Goal: Communication & Community: Connect with others

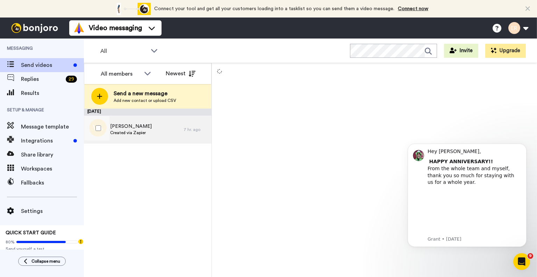
click at [133, 134] on span "Created via Zapier" at bounding box center [131, 133] width 42 height 6
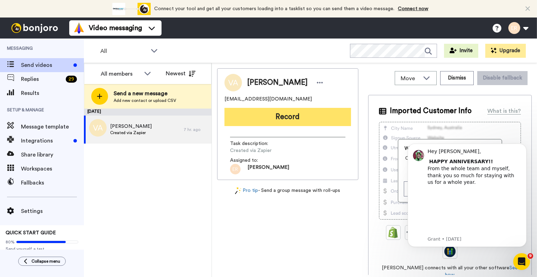
click at [254, 119] on button "Record" at bounding box center [288, 117] width 127 height 18
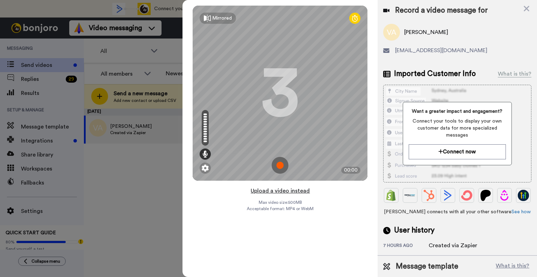
click at [275, 191] on button "Upload a video instead" at bounding box center [280, 190] width 63 height 9
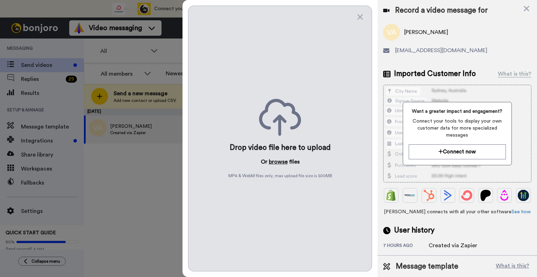
click at [278, 163] on button "browse" at bounding box center [278, 161] width 19 height 8
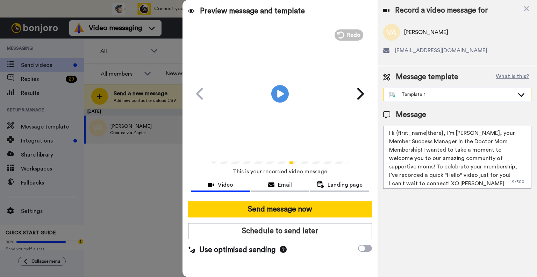
click at [424, 88] on div "Template 1" at bounding box center [458, 94] width 148 height 13
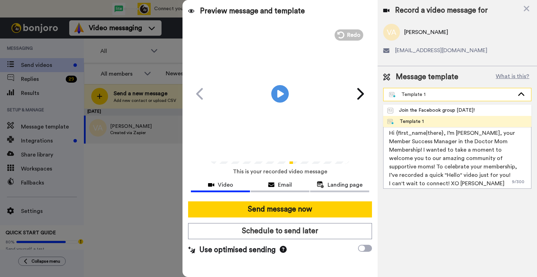
click at [423, 92] on div "Template 1" at bounding box center [451, 94] width 125 height 7
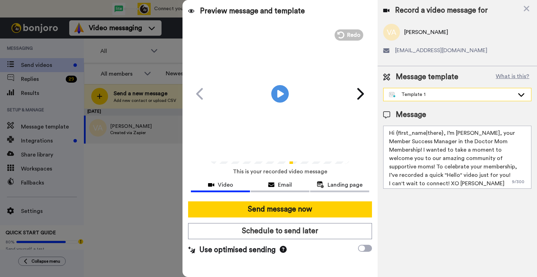
click at [423, 92] on div "Template 1" at bounding box center [451, 94] width 125 height 7
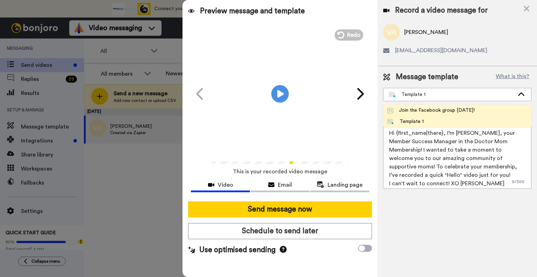
click at [423, 109] on div "Join the Facebook group today!" at bounding box center [431, 110] width 87 height 7
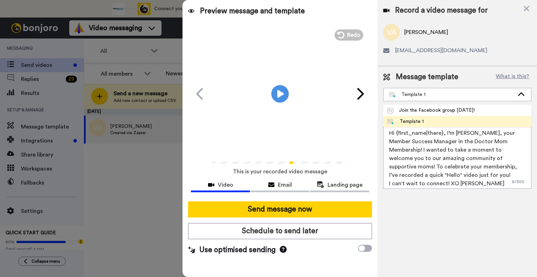
type textarea "Hello {first_name|there}, WELCOME TO THE DOCTOR MOM COMMUNITY!! WOOHOO!! I'm Be…"
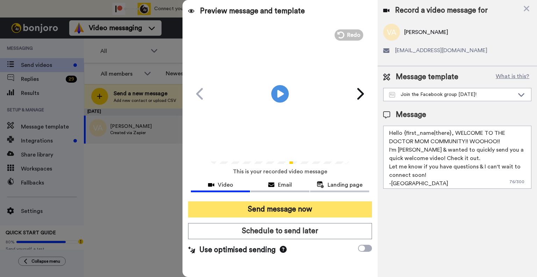
click at [295, 204] on button "Send message now" at bounding box center [280, 209] width 184 height 16
